Goal: Task Accomplishment & Management: Manage account settings

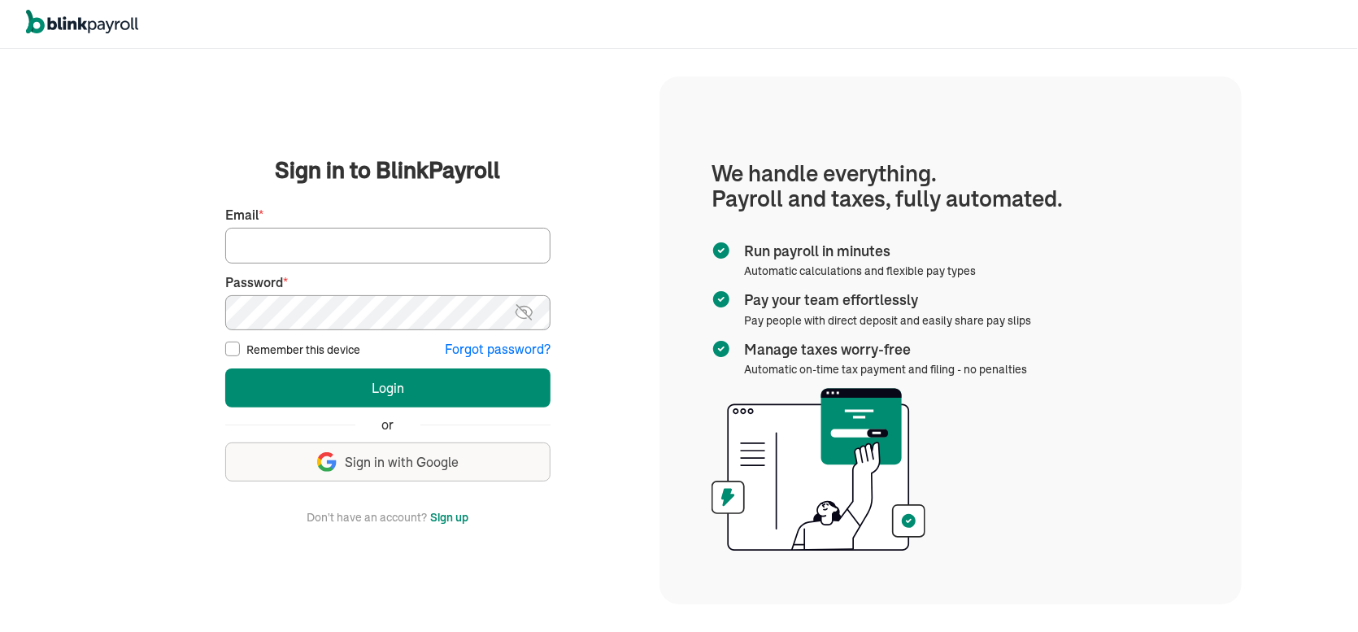
click at [293, 246] on input "Email *" at bounding box center [387, 246] width 325 height 36
type input "[EMAIL_ADDRESS][DOMAIN_NAME]"
click at [225, 368] on button "Login" at bounding box center [387, 387] width 325 height 39
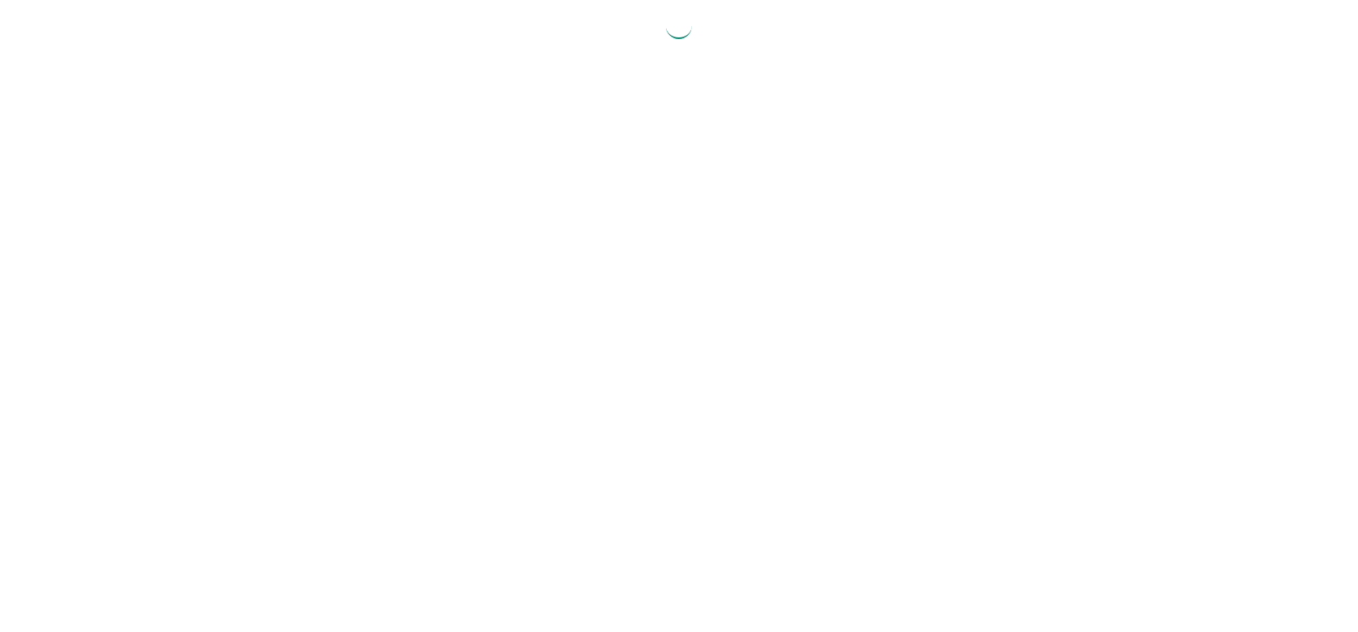
select select "2025"
